Goal: Transaction & Acquisition: Download file/media

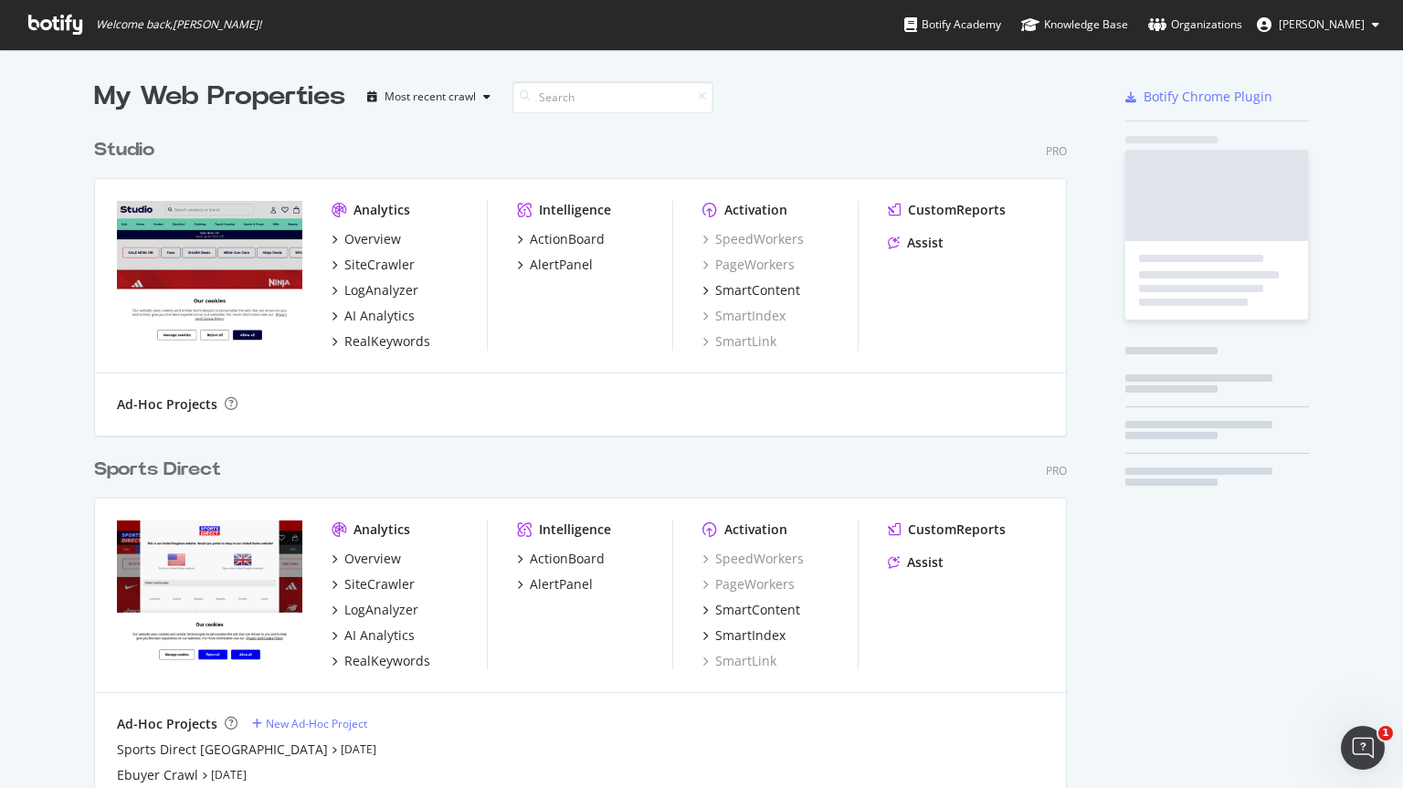
scroll to position [1131, 973]
click at [126, 469] on div "Sports Direct" at bounding box center [157, 470] width 127 height 26
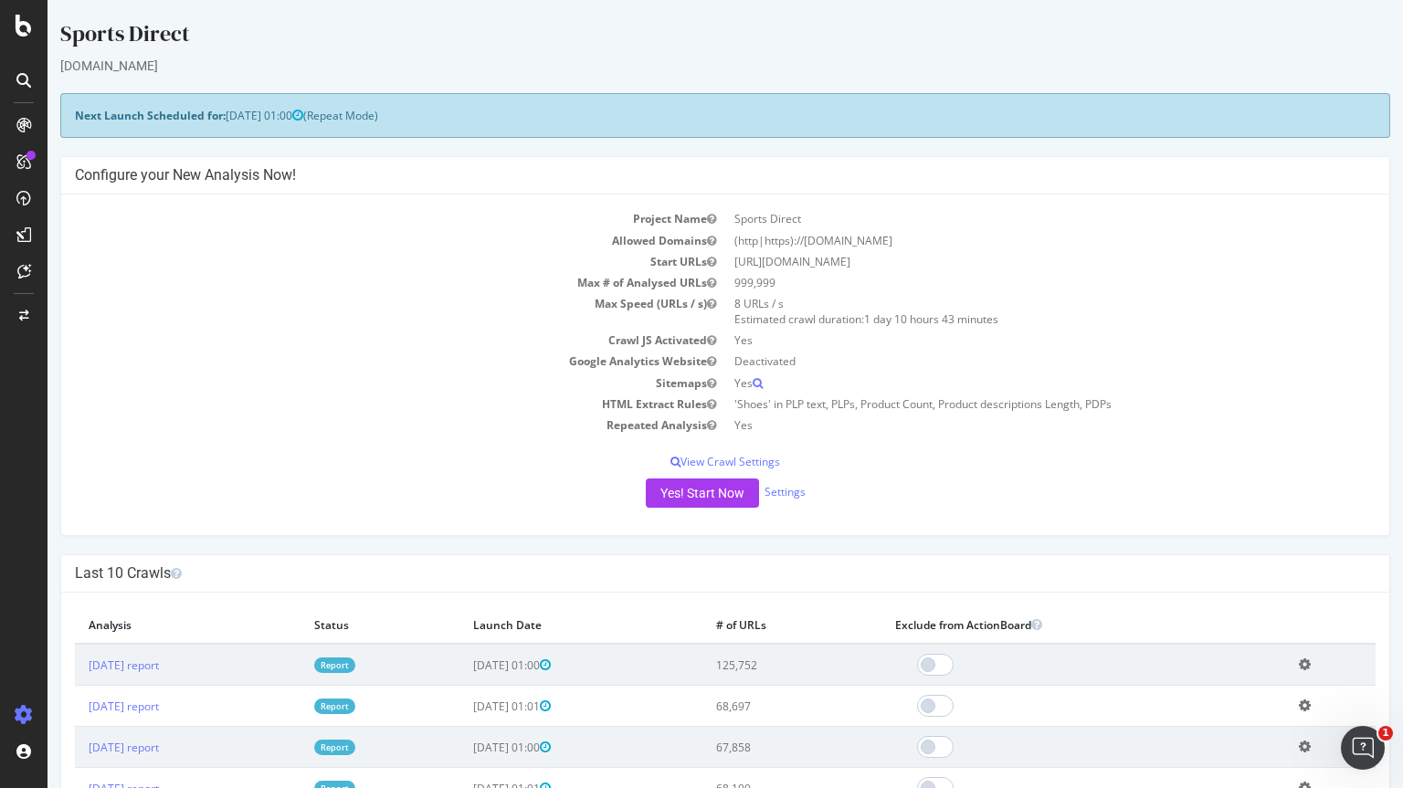
click at [22, 73] on icon at bounding box center [23, 80] width 15 height 15
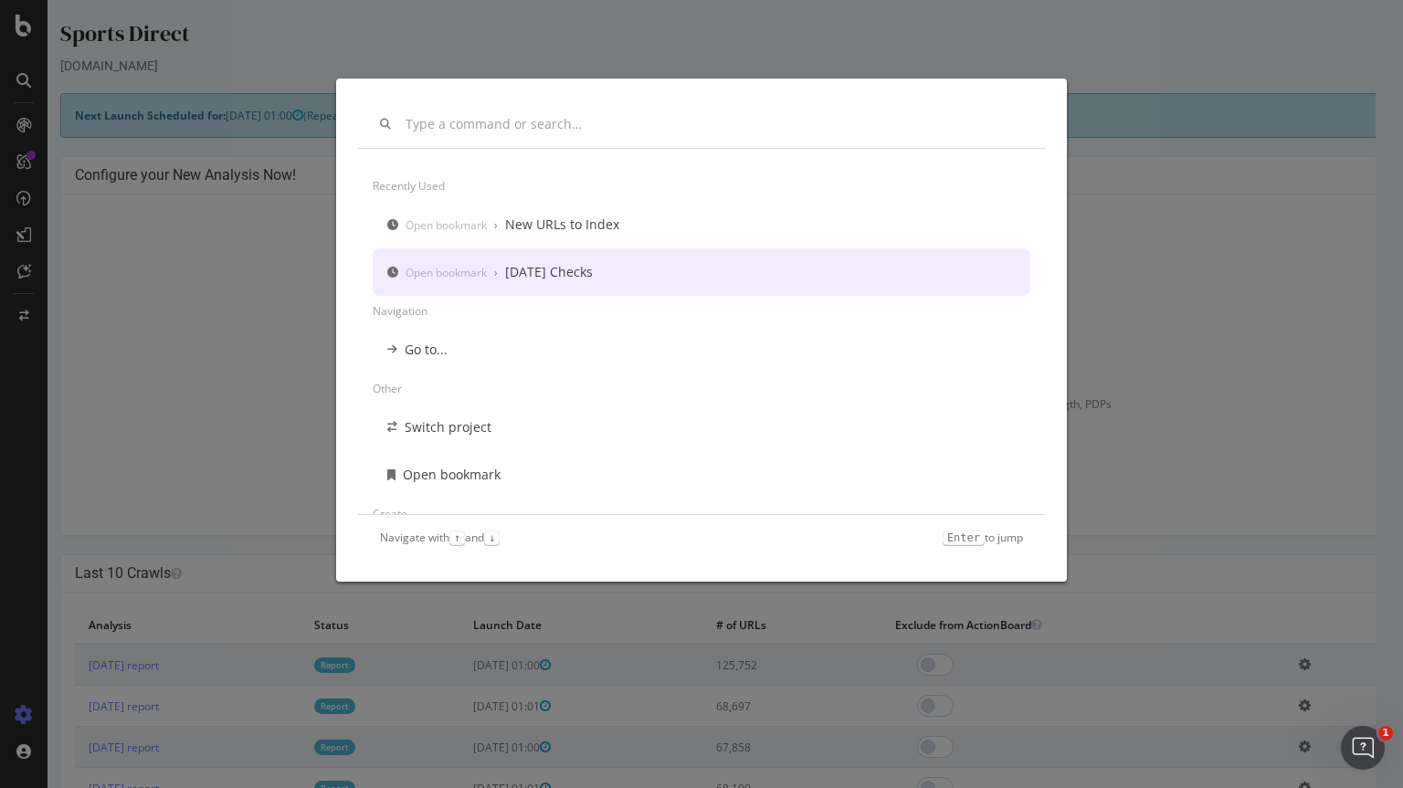
click at [579, 268] on div "[DATE] Checks" at bounding box center [549, 272] width 88 height 18
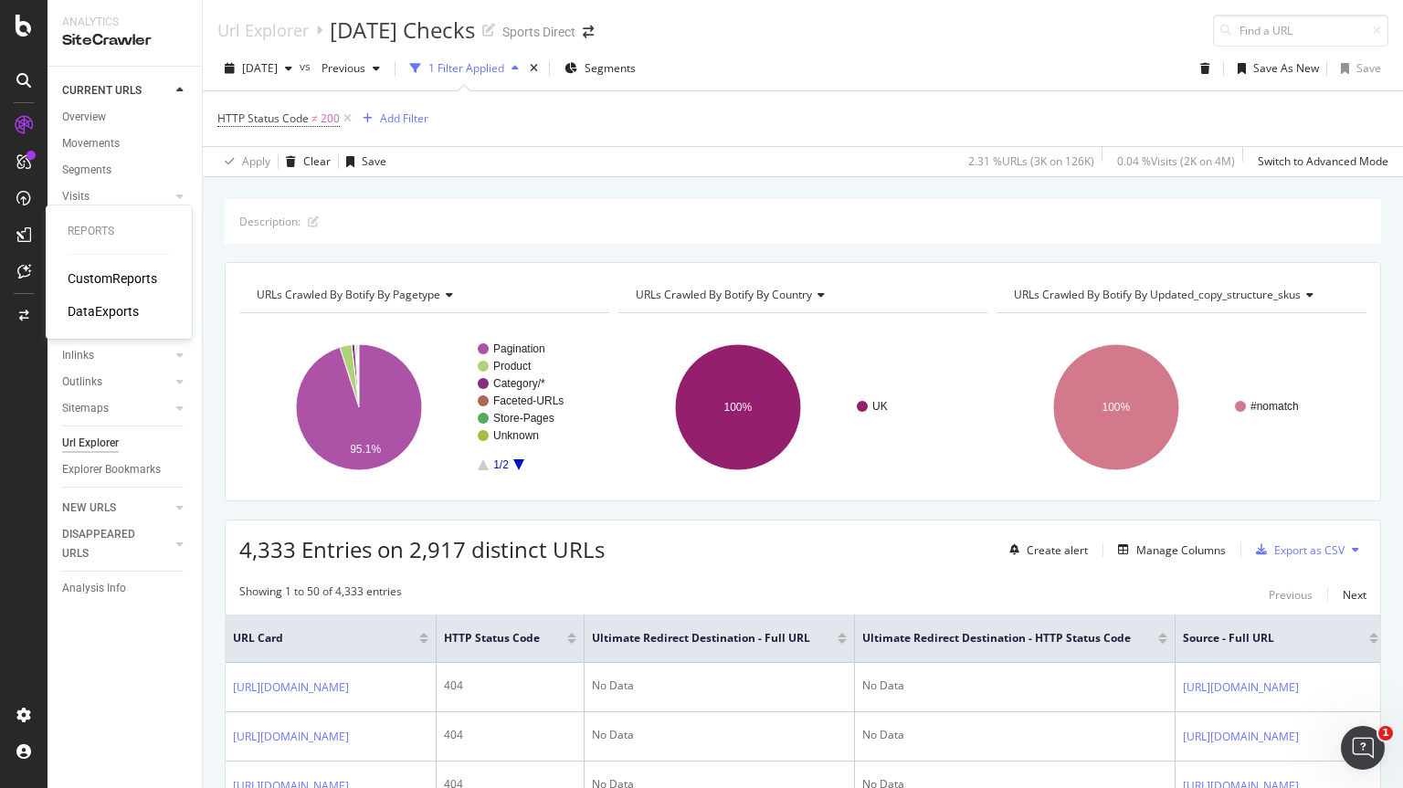
click at [74, 312] on div "DataExports" at bounding box center [103, 311] width 71 height 18
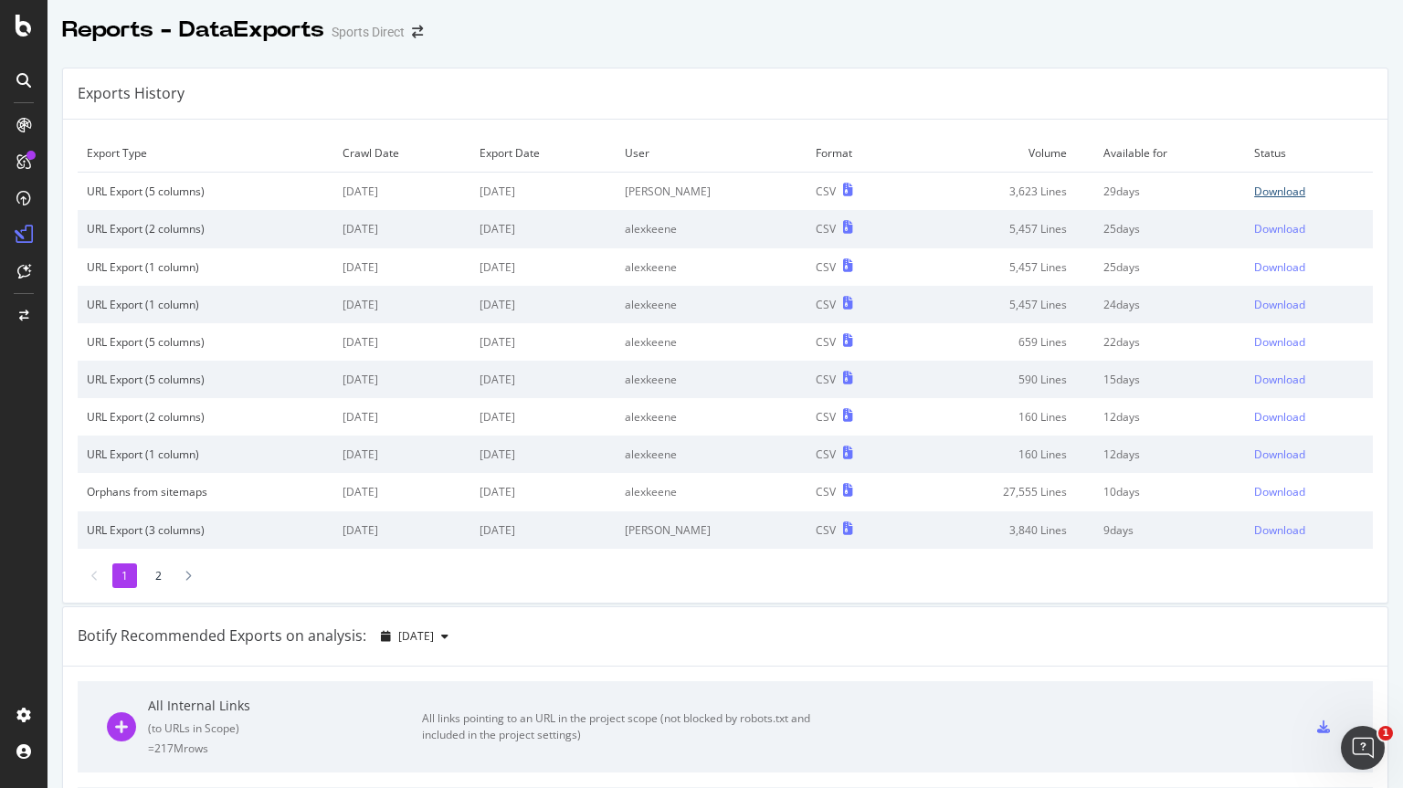
click at [1254, 192] on div "Download" at bounding box center [1279, 192] width 51 height 16
